Goal: Find contact information: Find contact information

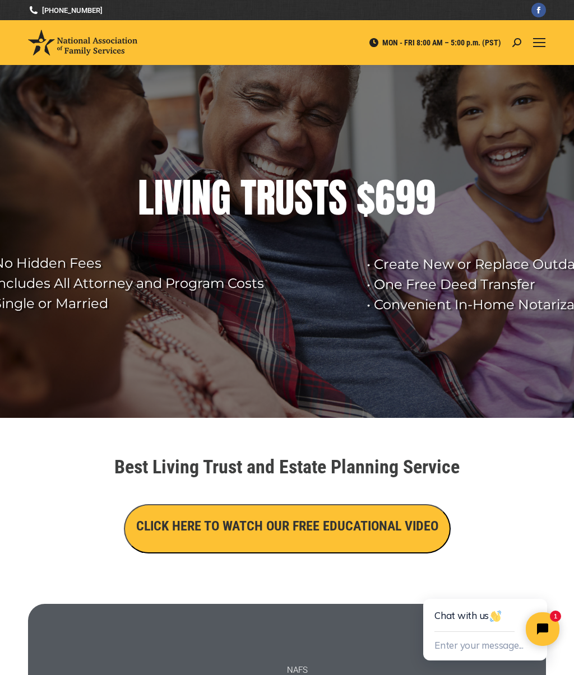
click at [535, 48] on link "Mobile menu icon" at bounding box center [538, 42] width 13 height 13
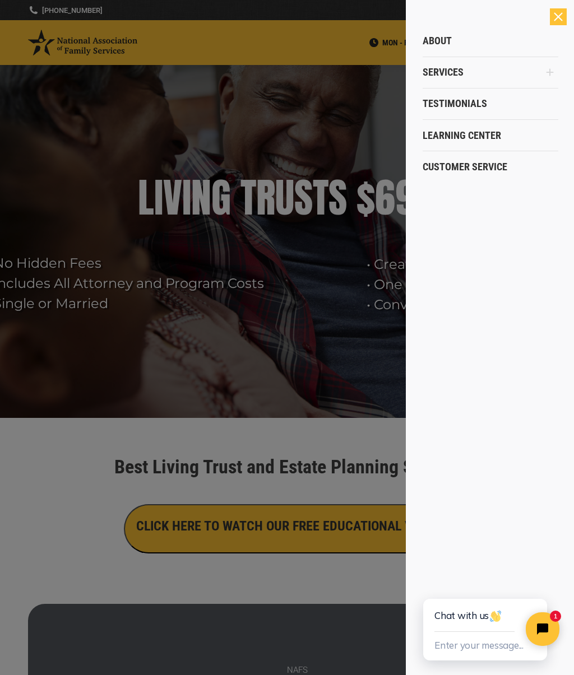
click at [463, 169] on span "Customer Service" at bounding box center [464, 167] width 85 height 12
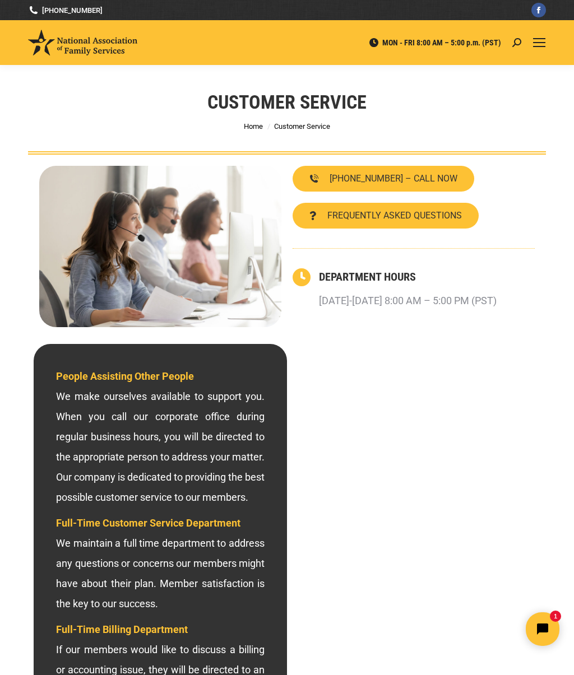
click at [542, 274] on div "800-585-3550 – CALL NOW FREQUENTLY ASKED QUESTIONS DEPARTMENT HOURS Monday-Frid…" at bounding box center [287, 247] width 518 height 184
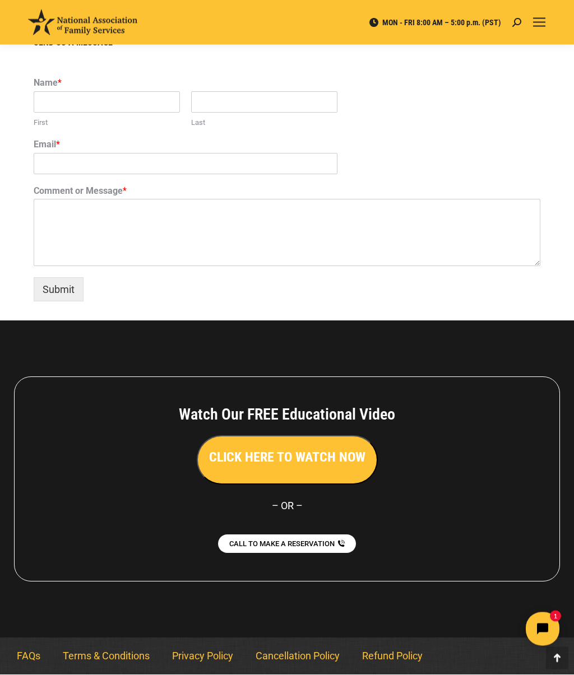
scroll to position [767, 0]
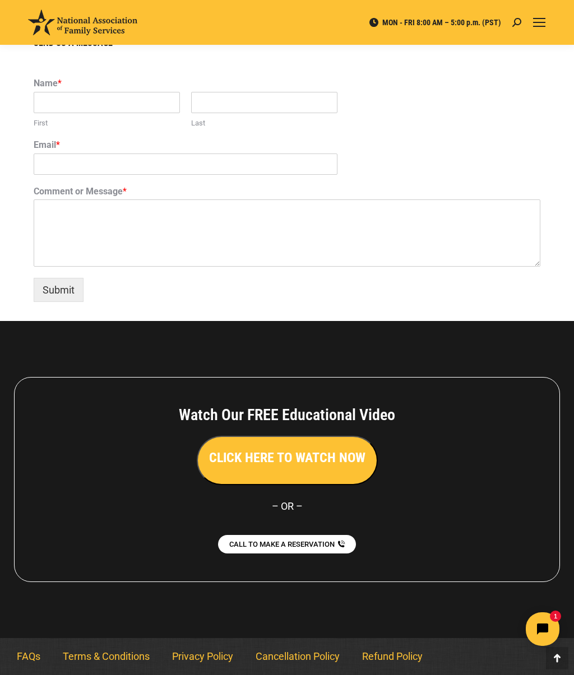
click at [553, 621] on button "Open chat widget" at bounding box center [542, 629] width 34 height 34
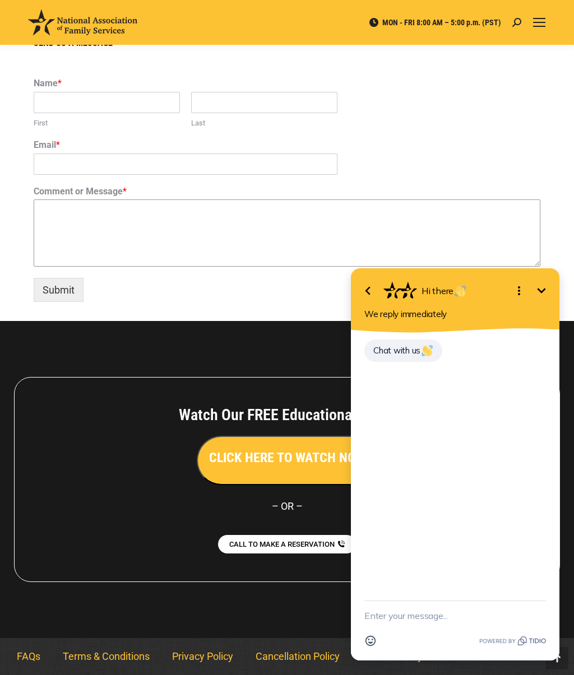
click at [483, 225] on textarea "Comment or Message *" at bounding box center [287, 232] width 506 height 67
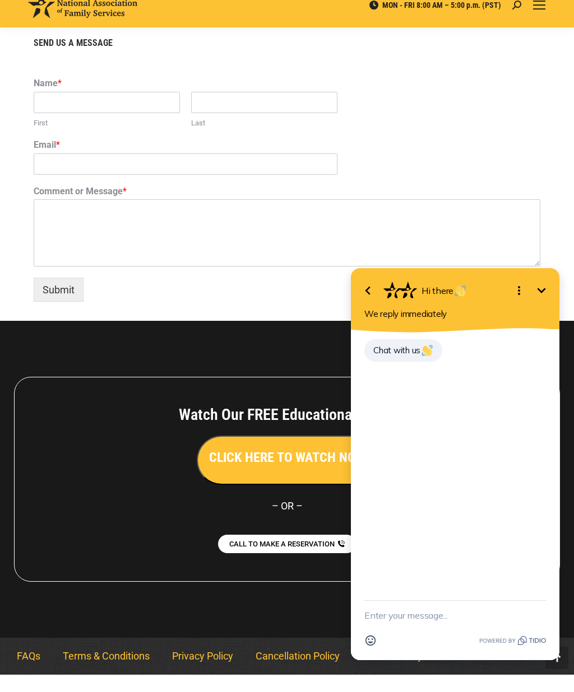
click at [517, 133] on div "Name * First Last" at bounding box center [287, 121] width 506 height 62
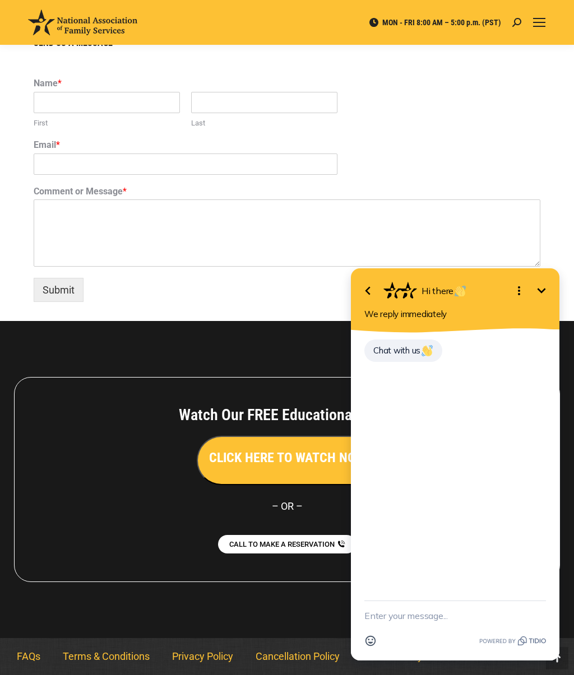
click at [543, 294] on icon "Minimize" at bounding box center [540, 290] width 13 height 13
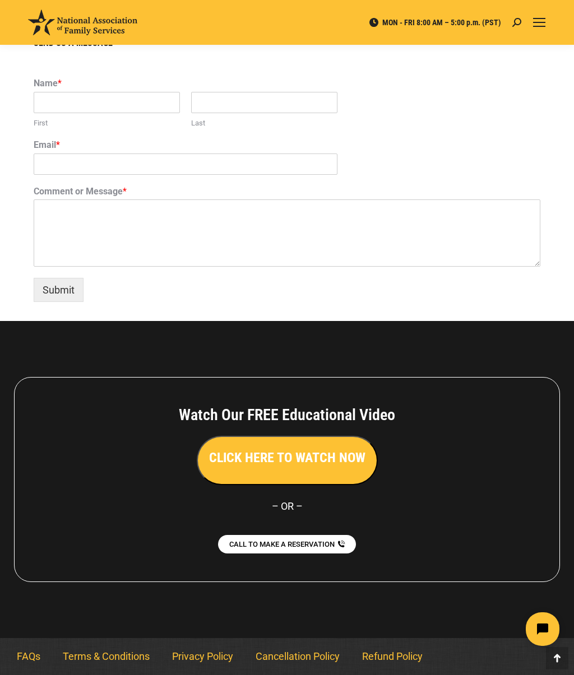
click at [104, 654] on link "Terms & Conditions" at bounding box center [106, 657] width 109 height 26
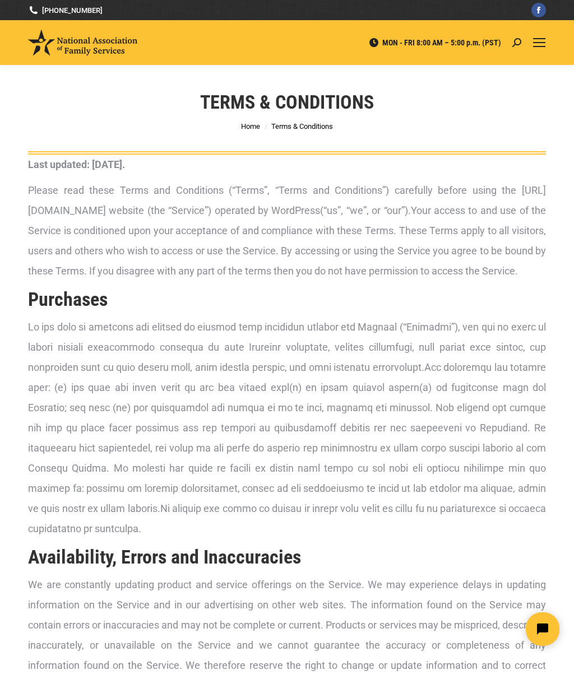
click at [543, 43] on div "Mobile menu icon" at bounding box center [539, 42] width 12 height 9
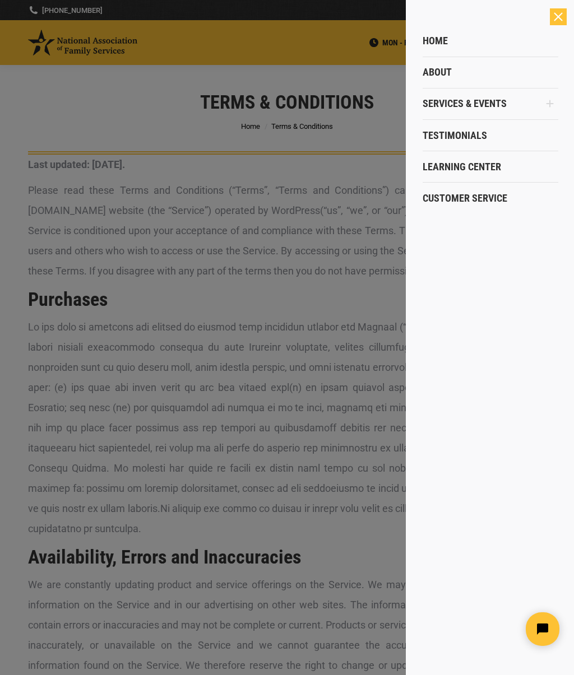
click at [556, 106] on icon "Main Menu" at bounding box center [549, 104] width 17 height 28
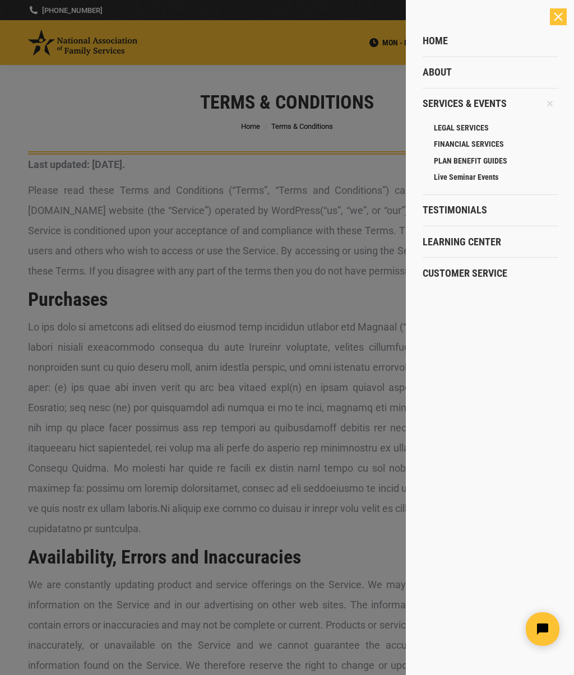
click at [383, 130] on div at bounding box center [287, 337] width 574 height 675
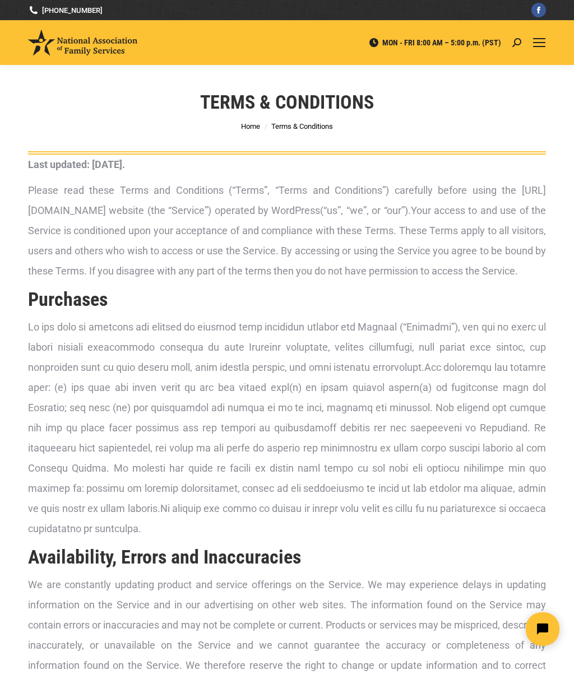
click at [252, 129] on span "Home" at bounding box center [250, 126] width 19 height 8
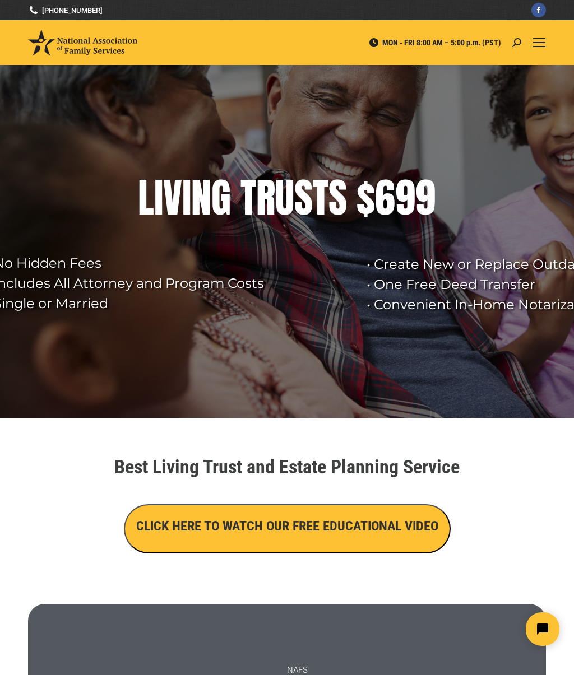
click at [33, 157] on rs-layer at bounding box center [287, 241] width 574 height 353
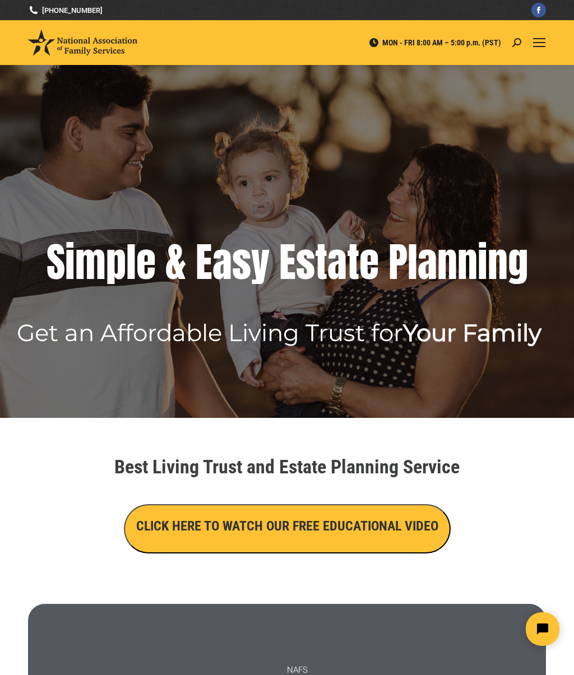
click at [566, 50] on div "MON - FRI 8:00 AM – 5:00 p.m. (PST) Search: Go! Search: Go!" at bounding box center [287, 42] width 574 height 45
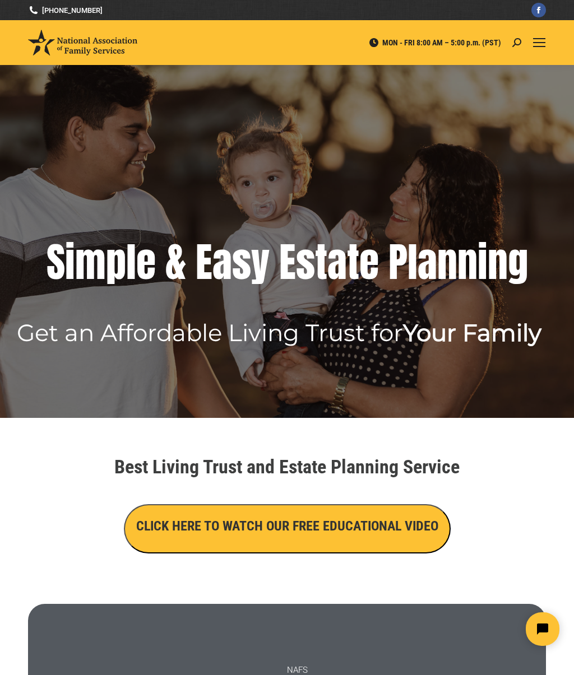
click at [537, 41] on div "Mobile menu icon" at bounding box center [539, 42] width 12 height 9
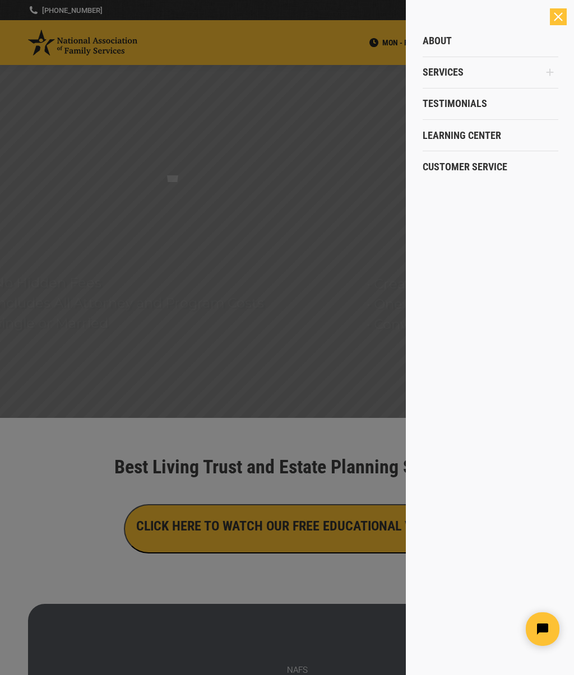
click at [486, 171] on span "Customer Service" at bounding box center [464, 167] width 85 height 12
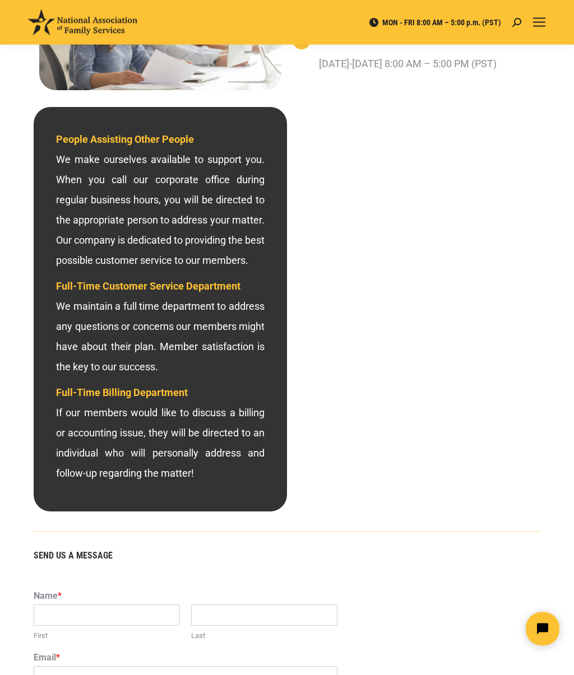
scroll to position [233, 0]
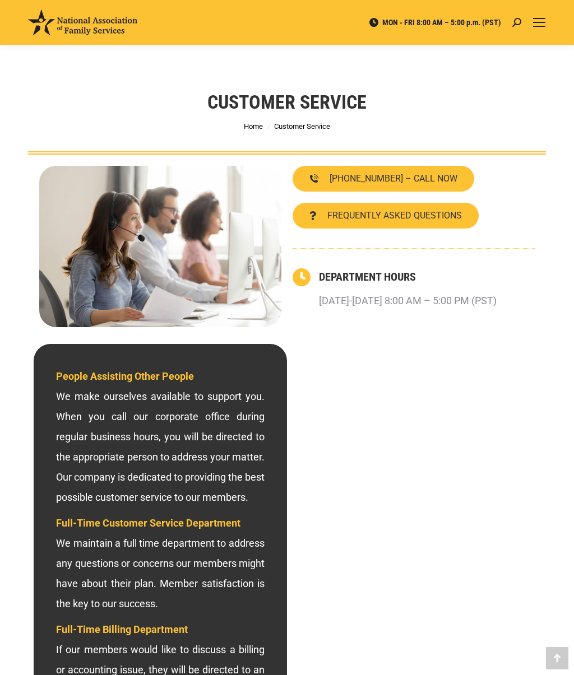
scroll to position [563, 0]
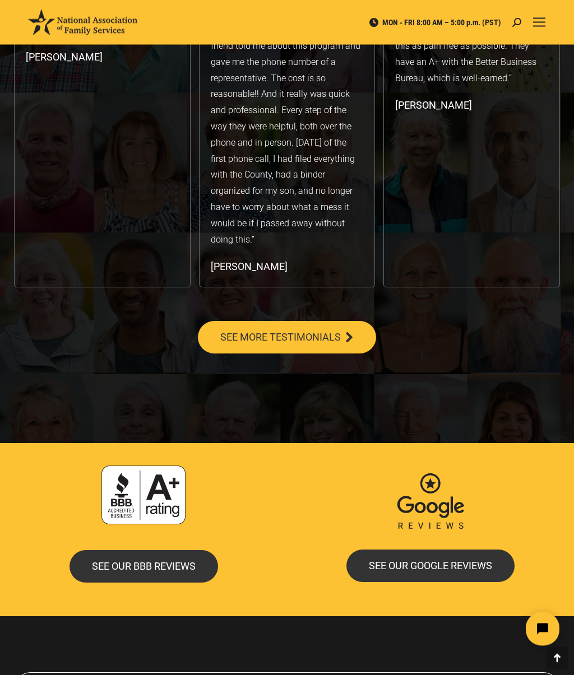
scroll to position [2168, 0]
